Goal: Task Accomplishment & Management: Use online tool/utility

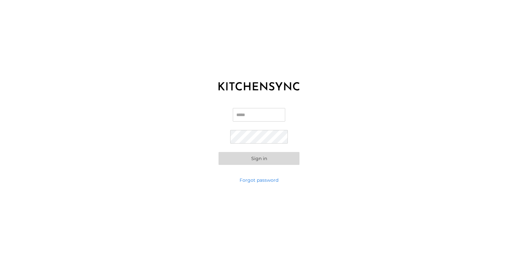
type input "**********"
click at [261, 159] on button "Sign in" at bounding box center [259, 158] width 81 height 13
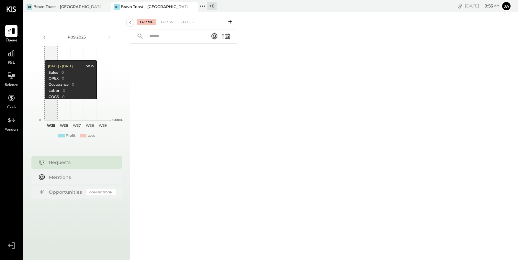
click at [61, 17] on div "P09 2025 polygon, polyline { transition: fill-opacity 0.1s, stroke-opacity 0.1s…" at bounding box center [76, 142] width 107 height 260
click at [55, 7] on div "Bravo Toast – [GEOGRAPHIC_DATA]" at bounding box center [67, 7] width 68 height 6
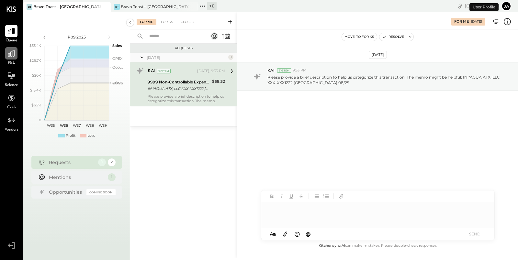
click at [14, 53] on icon at bounding box center [11, 53] width 8 height 8
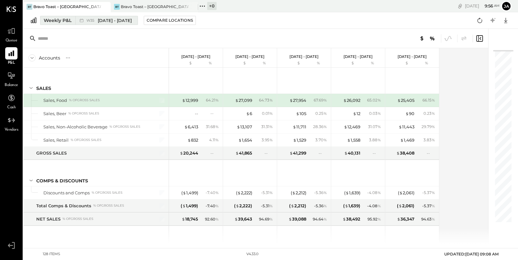
click at [54, 21] on div "Weekly P&L" at bounding box center [58, 20] width 28 height 6
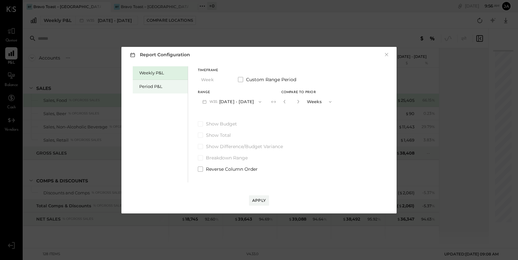
click at [170, 88] on div "Period P&L" at bounding box center [161, 87] width 45 height 6
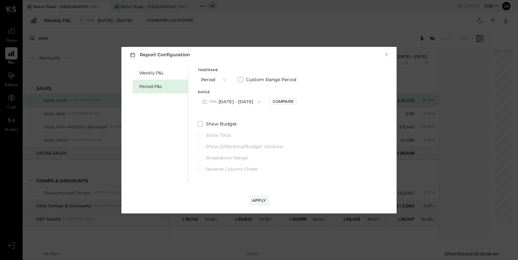
click at [217, 80] on button "Period" at bounding box center [214, 80] width 32 height 12
click at [262, 66] on div "Timeframe Period Period Quarter YTD Year Custom Range Period Range P09 [DATE] -…" at bounding box center [247, 119] width 99 height 106
click at [261, 108] on button "P09 [DATE] - [DATE]" at bounding box center [231, 102] width 67 height 12
click at [297, 114] on div "Timeframe Period Custom Range Period Range P09 [DATE] - [DATE] Compare Show Bud…" at bounding box center [247, 119] width 99 height 106
click at [246, 99] on button "P09 [DATE] - [DATE]" at bounding box center [231, 102] width 67 height 12
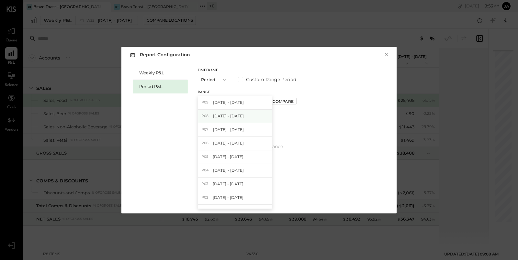
click at [238, 118] on span "[DATE] - [DATE]" at bounding box center [228, 116] width 31 height 6
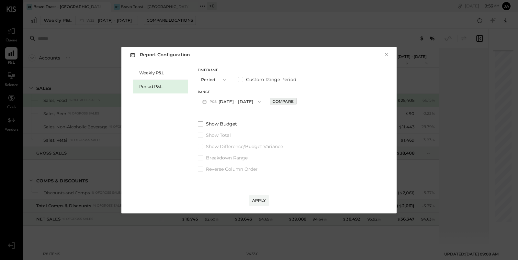
click at [294, 102] on div "Compare" at bounding box center [283, 102] width 21 height 6
click at [300, 103] on icon "button" at bounding box center [298, 102] width 4 height 4
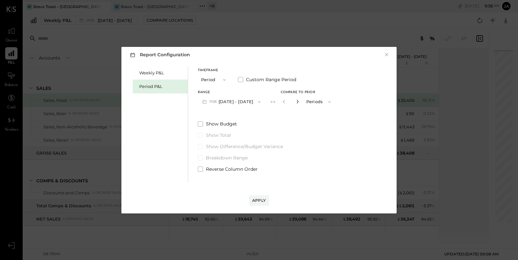
type input "*"
click at [262, 202] on div "Apply" at bounding box center [259, 201] width 14 height 6
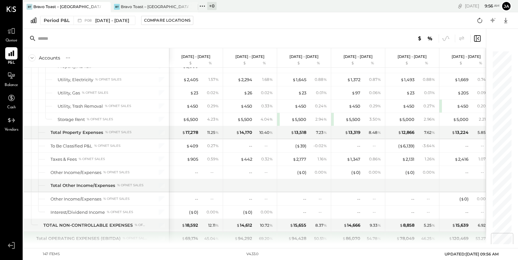
scroll to position [1522, 0]
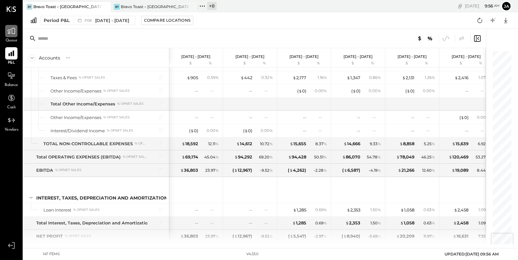
click at [13, 32] on icon at bounding box center [11, 31] width 8 height 8
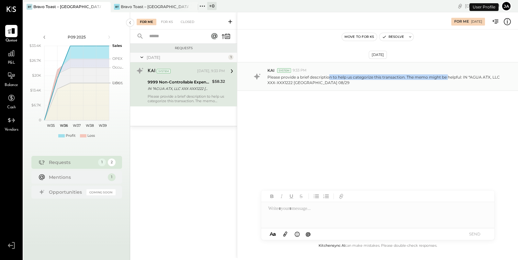
drag, startPoint x: 329, startPoint y: 79, endPoint x: 452, endPoint y: 79, distance: 123.4
click at [451, 79] on p "Please provide a brief description to help us categorize this transaction. The …" at bounding box center [384, 79] width 233 height 11
click at [475, 78] on p "Please provide a brief description to help us categorize this transaction. The …" at bounding box center [384, 79] width 233 height 11
click at [300, 212] on div at bounding box center [377, 215] width 233 height 26
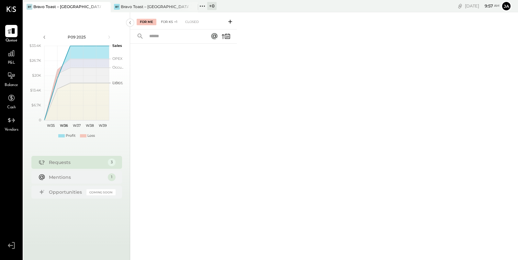
click at [172, 22] on div "For KS +1" at bounding box center [169, 22] width 23 height 6
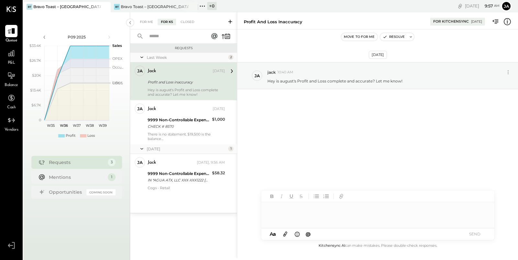
click at [300, 209] on div at bounding box center [377, 215] width 233 height 26
